Goal: Use online tool/utility: Utilize a website feature to perform a specific function

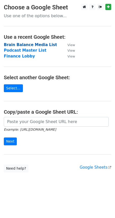
click at [30, 44] on strong "Brain Balance Media List" at bounding box center [30, 45] width 53 height 5
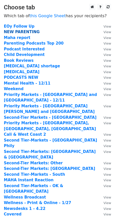
click at [15, 32] on strong "NEW PARENTING" at bounding box center [22, 32] width 36 height 5
